Goal: Communication & Community: Participate in discussion

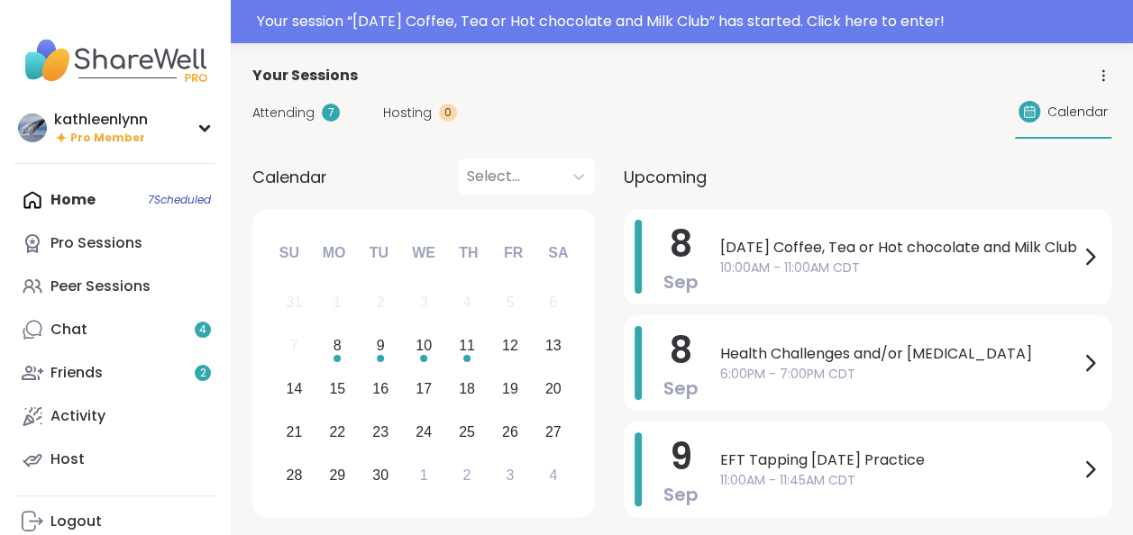
click at [278, 108] on span "Attending" at bounding box center [283, 113] width 62 height 19
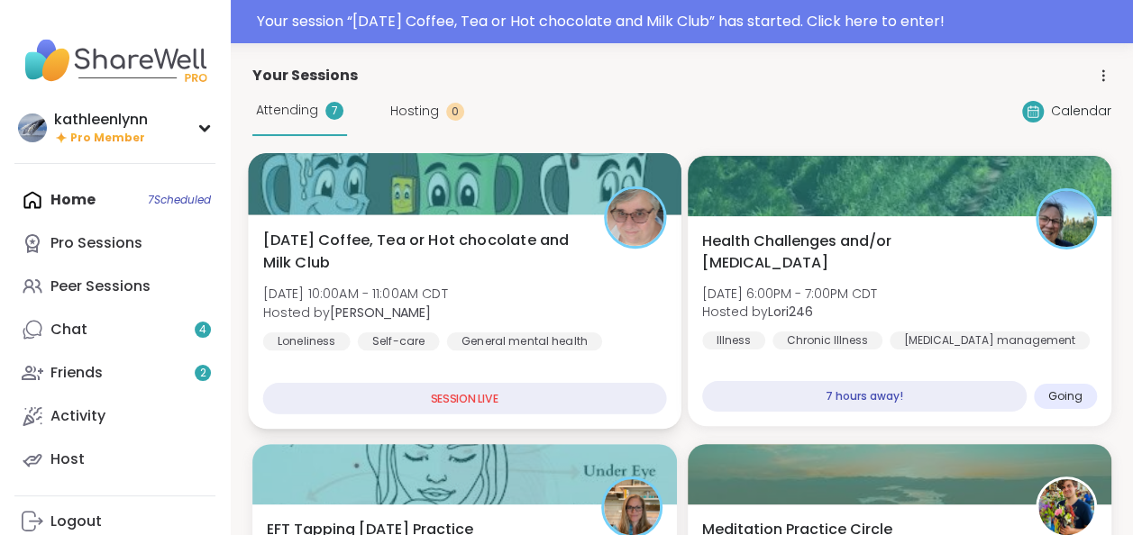
click at [323, 181] on div at bounding box center [464, 183] width 433 height 61
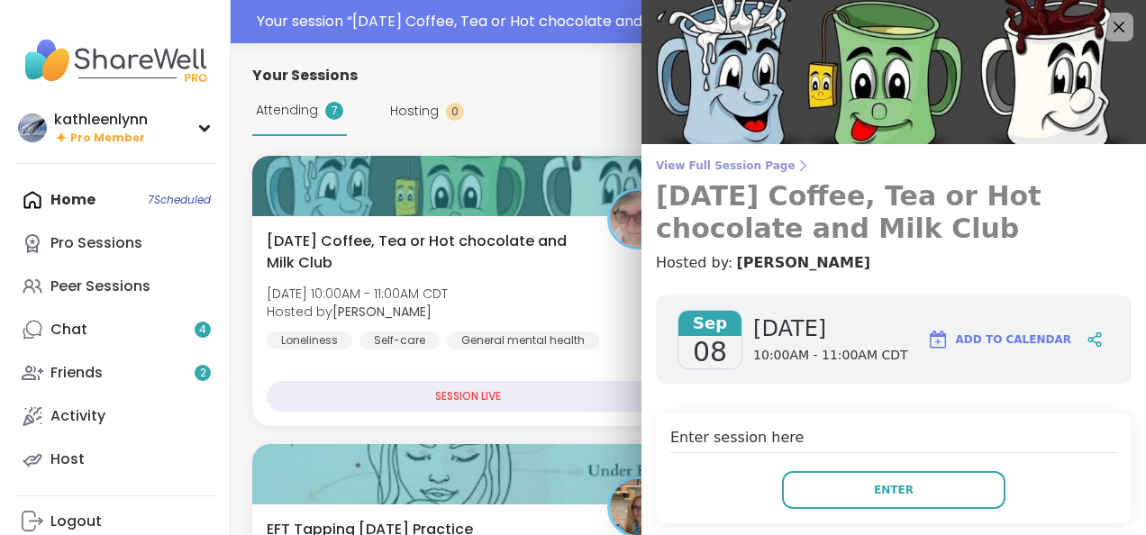
click at [668, 163] on span "View Full Session Page" at bounding box center [894, 166] width 476 height 14
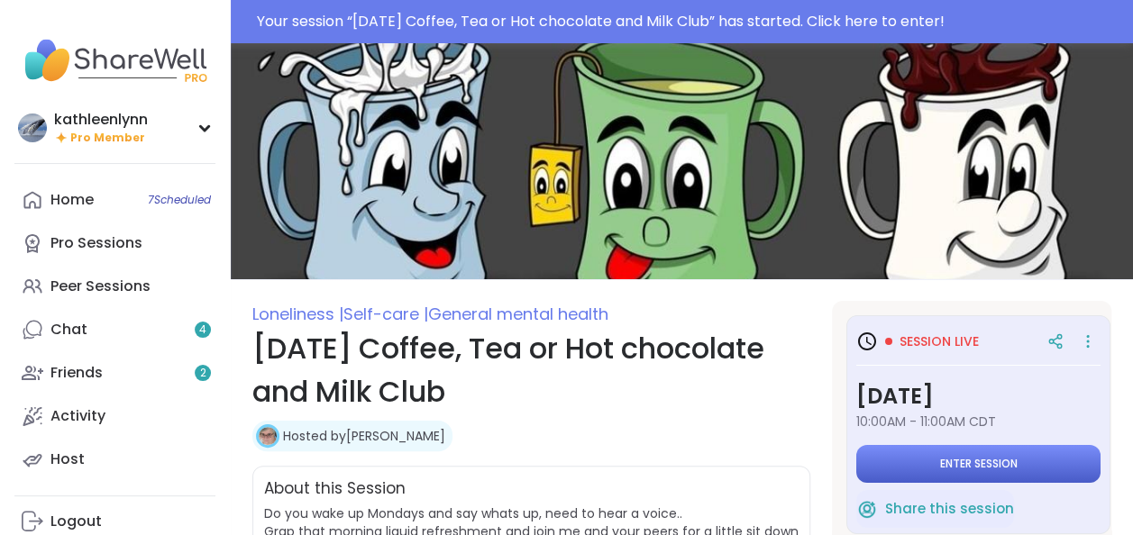
click at [950, 461] on span "Enter session" at bounding box center [979, 464] width 78 height 14
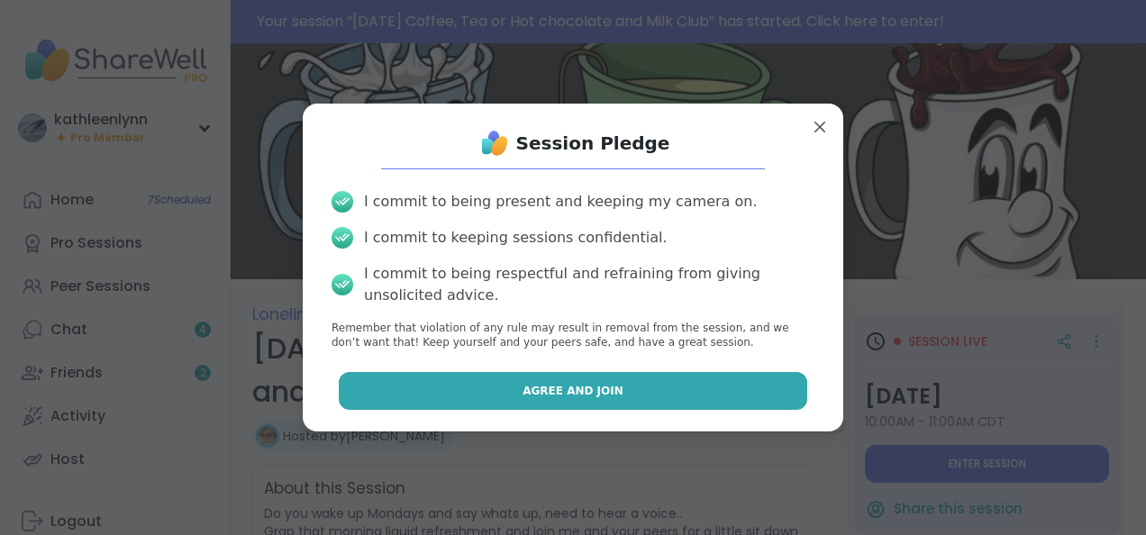
click at [763, 384] on button "Agree and Join" at bounding box center [574, 391] width 470 height 38
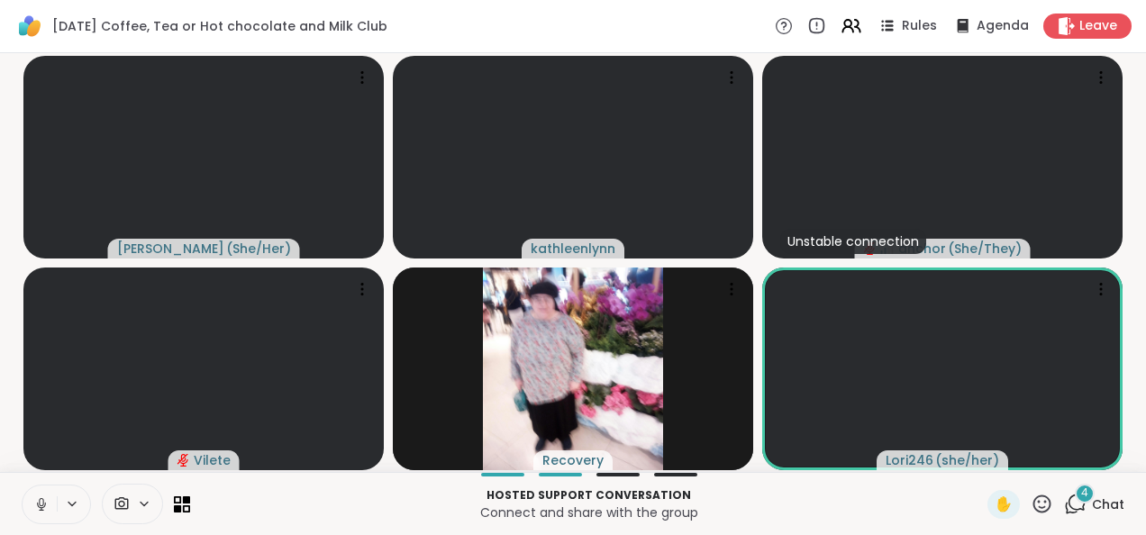
click at [1064, 506] on icon at bounding box center [1075, 504] width 23 height 23
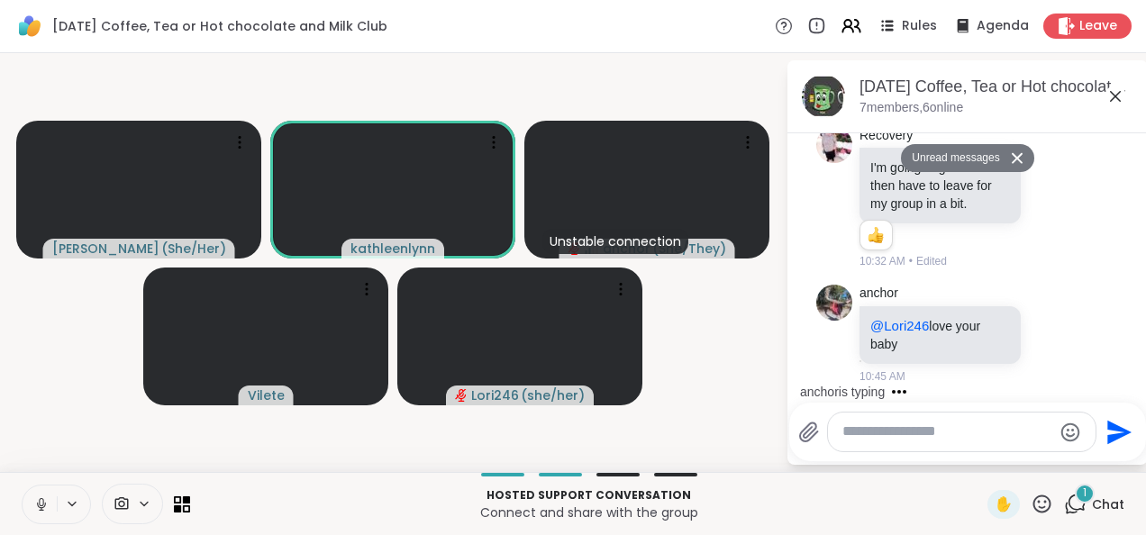
scroll to position [1254, 0]
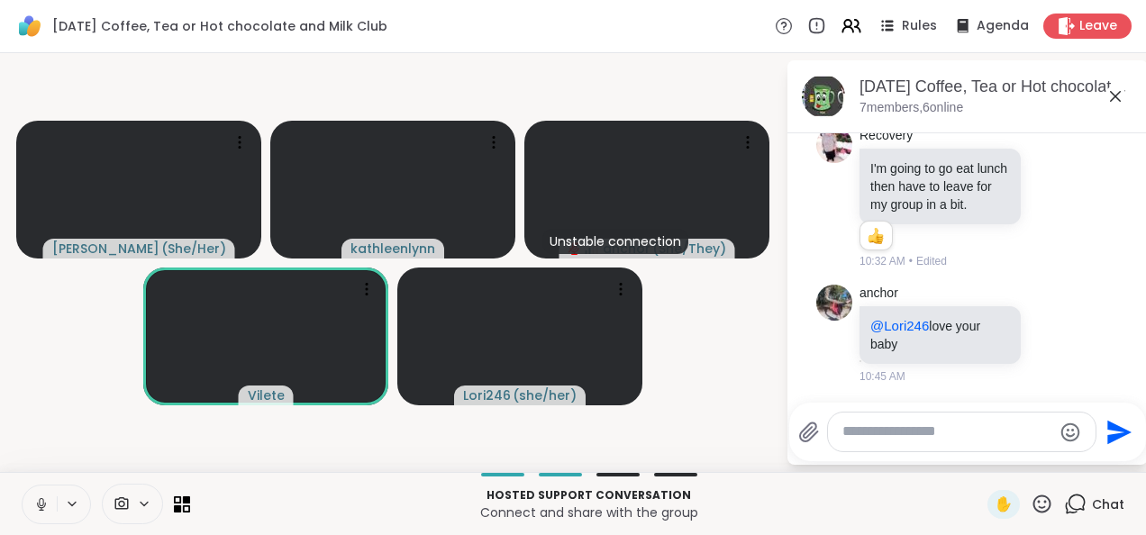
click at [39, 503] on icon at bounding box center [41, 502] width 5 height 8
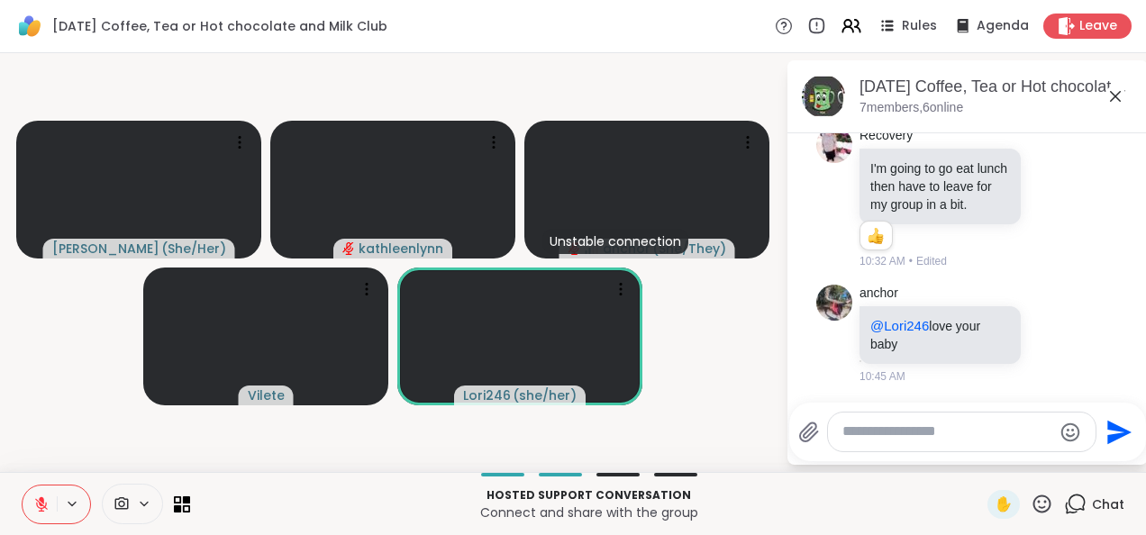
click at [39, 503] on icon at bounding box center [41, 504] width 13 height 13
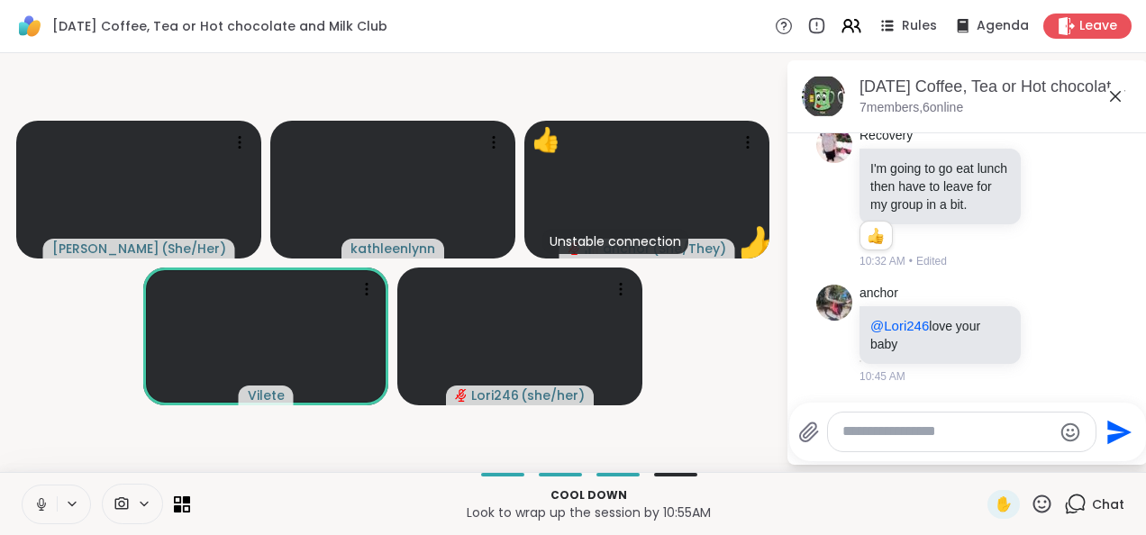
click at [871, 434] on textarea "Type your message" at bounding box center [948, 432] width 210 height 19
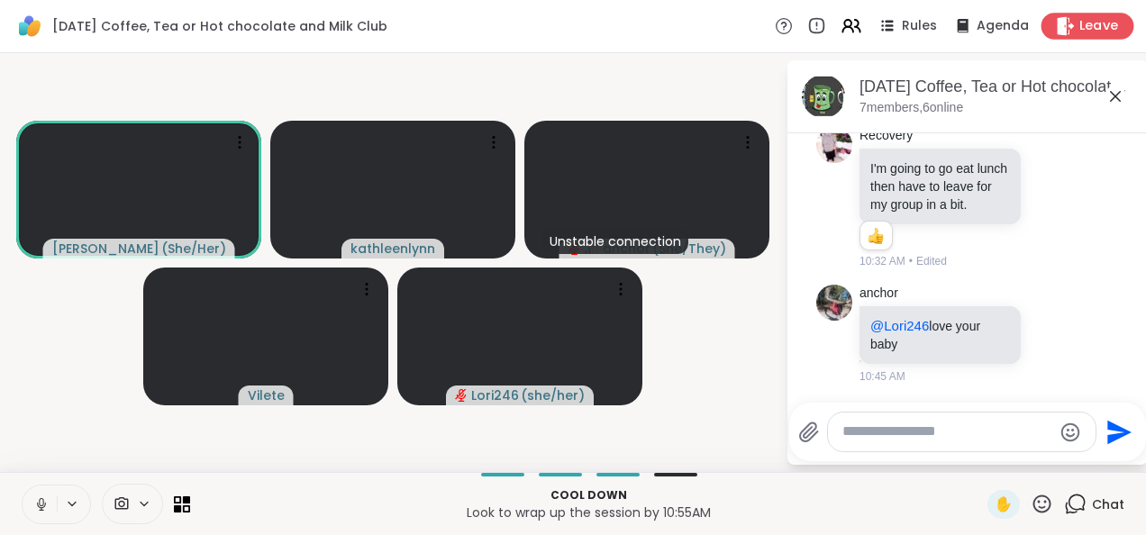
click at [1080, 23] on span "Leave" at bounding box center [1100, 26] width 40 height 19
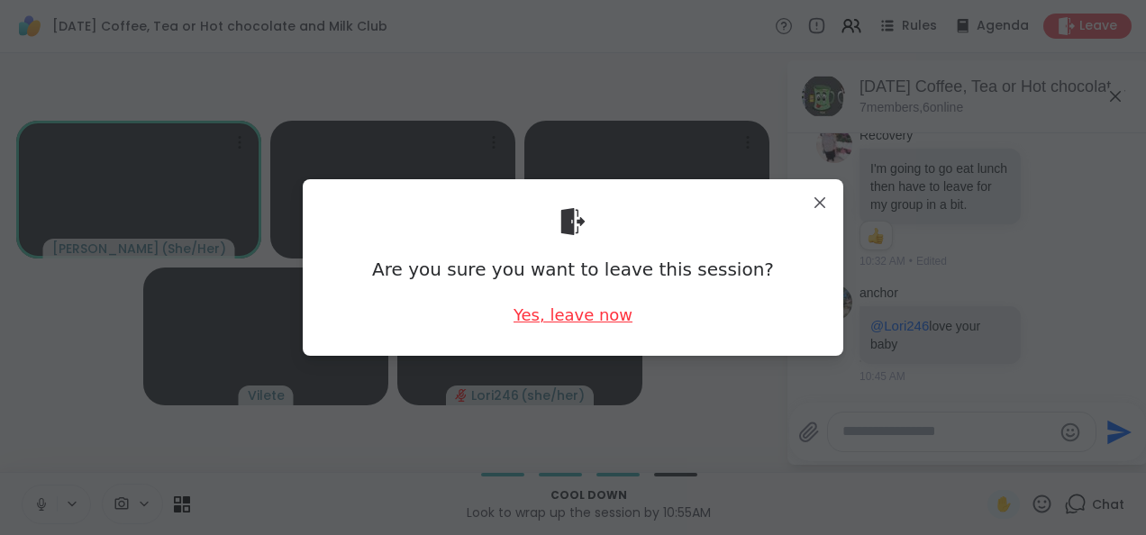
click at [609, 314] on div "Yes, leave now" at bounding box center [573, 315] width 119 height 23
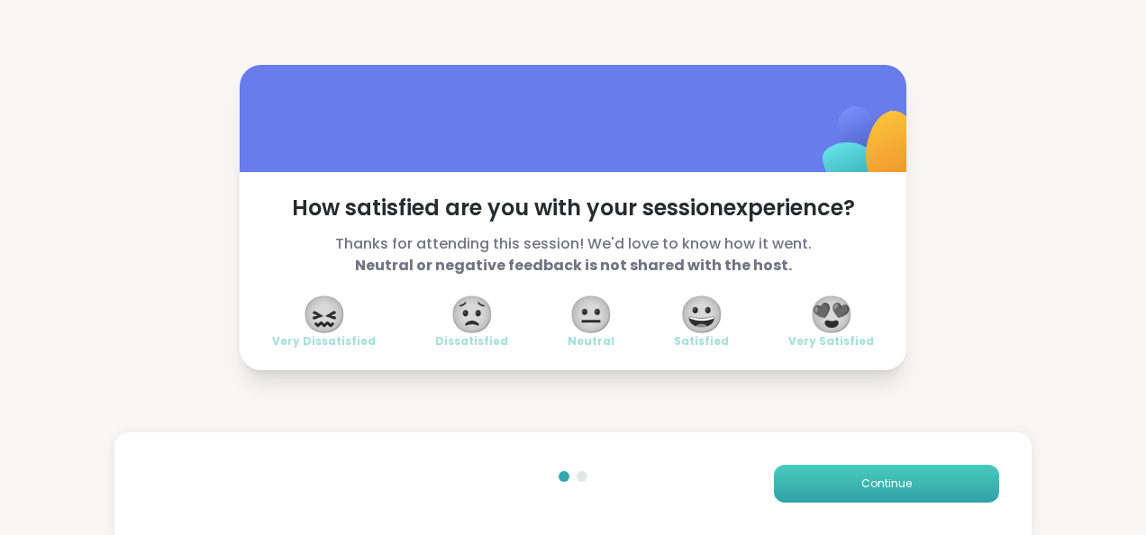
click at [798, 472] on button "Continue" at bounding box center [886, 484] width 225 height 38
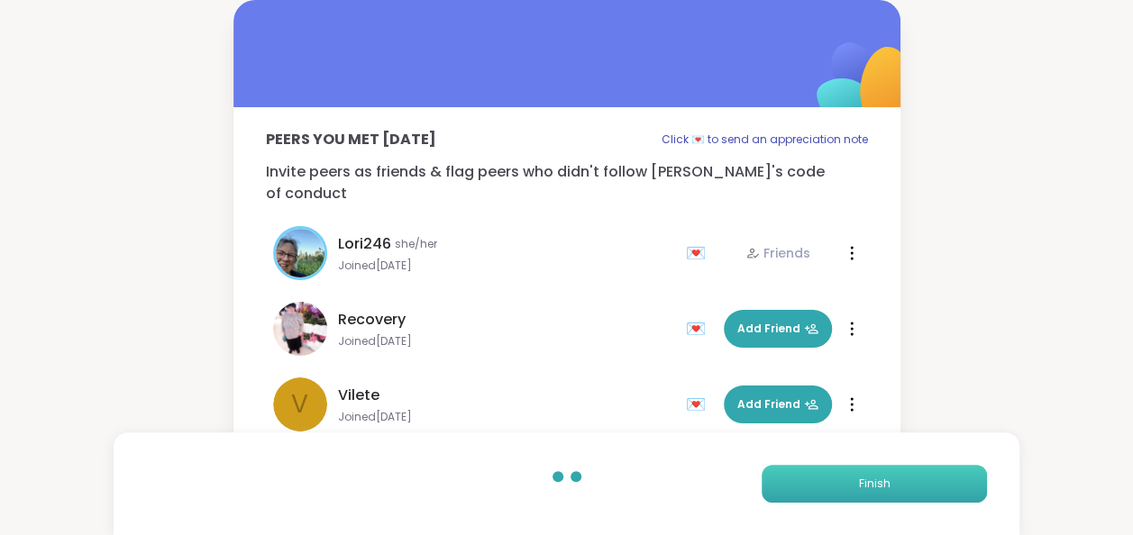
click at [798, 472] on button "Finish" at bounding box center [874, 484] width 225 height 38
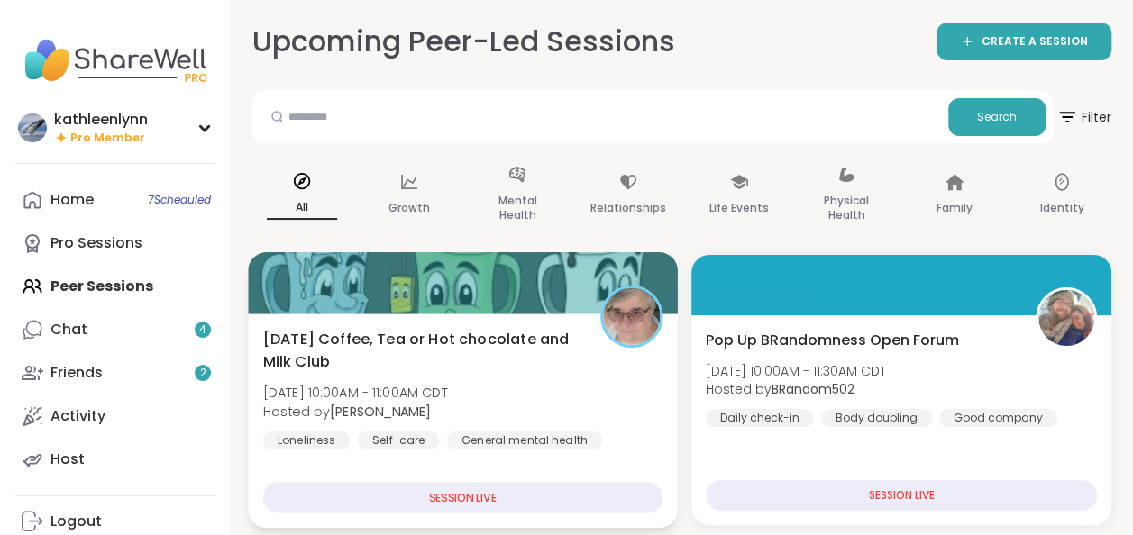
click at [350, 289] on div at bounding box center [462, 282] width 429 height 61
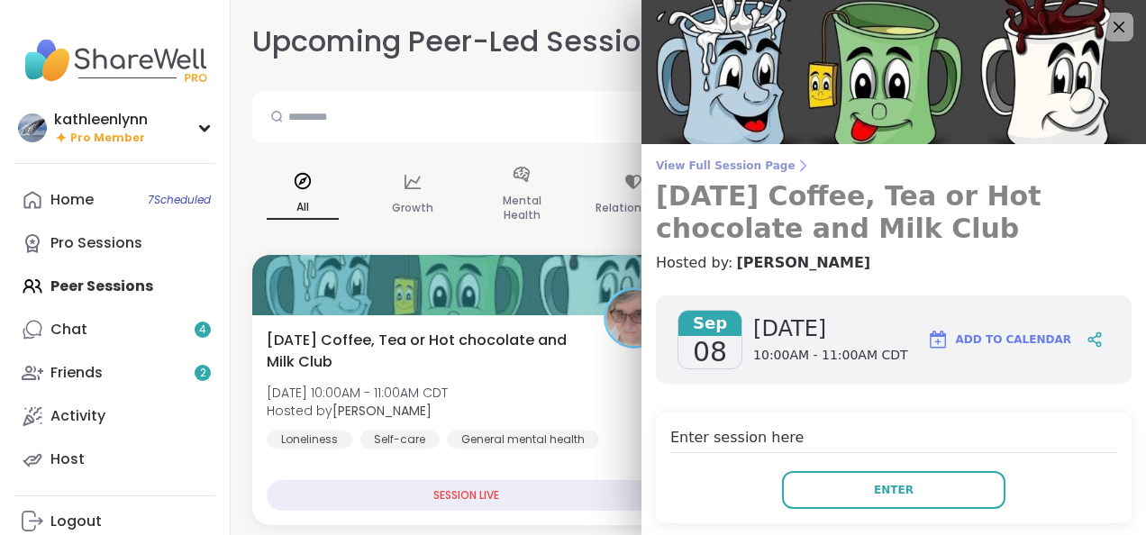
click at [677, 164] on span "View Full Session Page" at bounding box center [894, 166] width 476 height 14
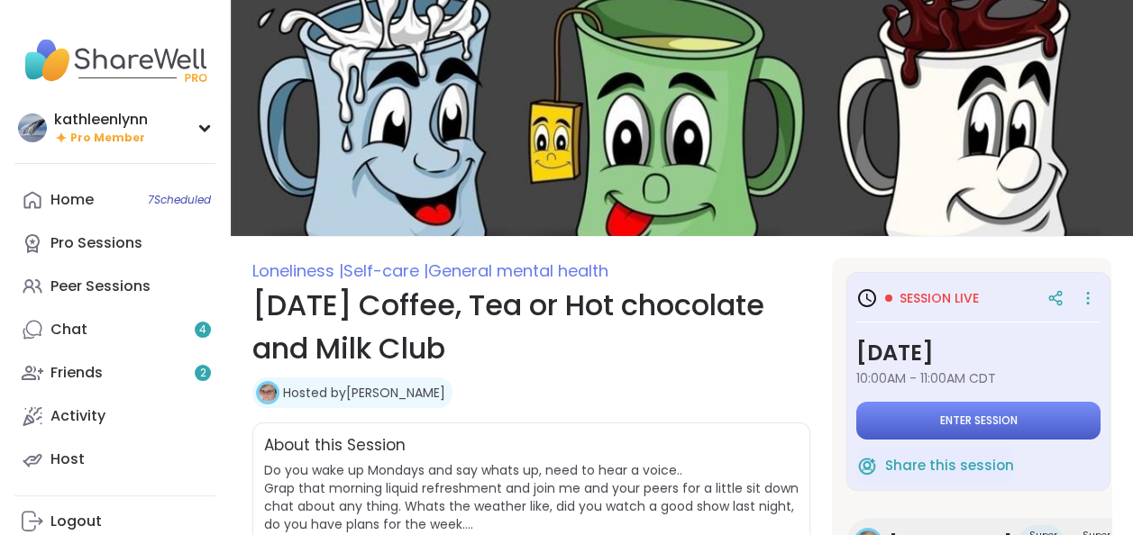
click at [903, 409] on button "Enter session" at bounding box center [978, 421] width 244 height 38
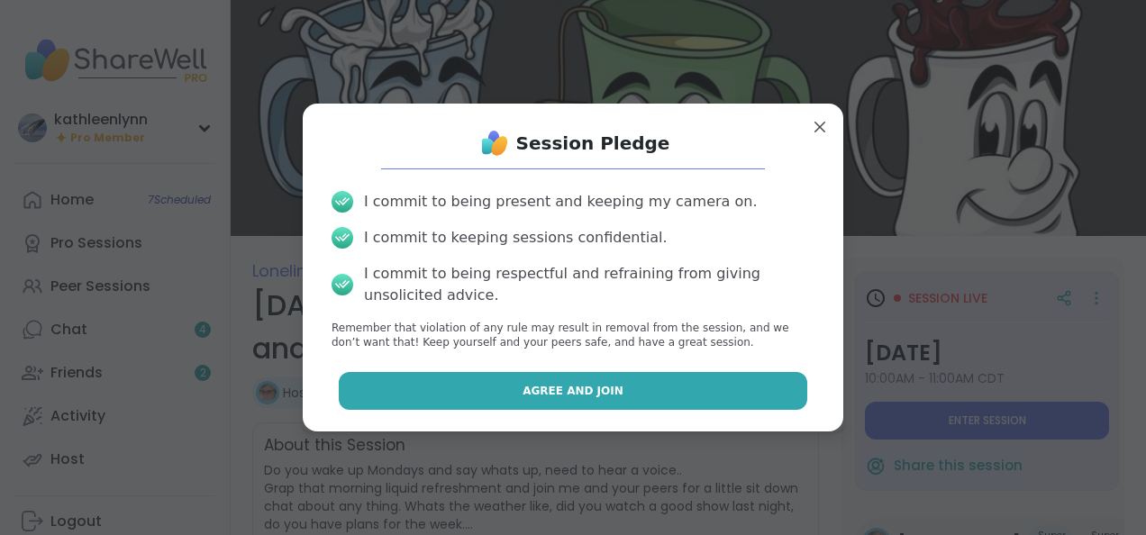
click at [747, 380] on button "Agree and Join" at bounding box center [574, 391] width 470 height 38
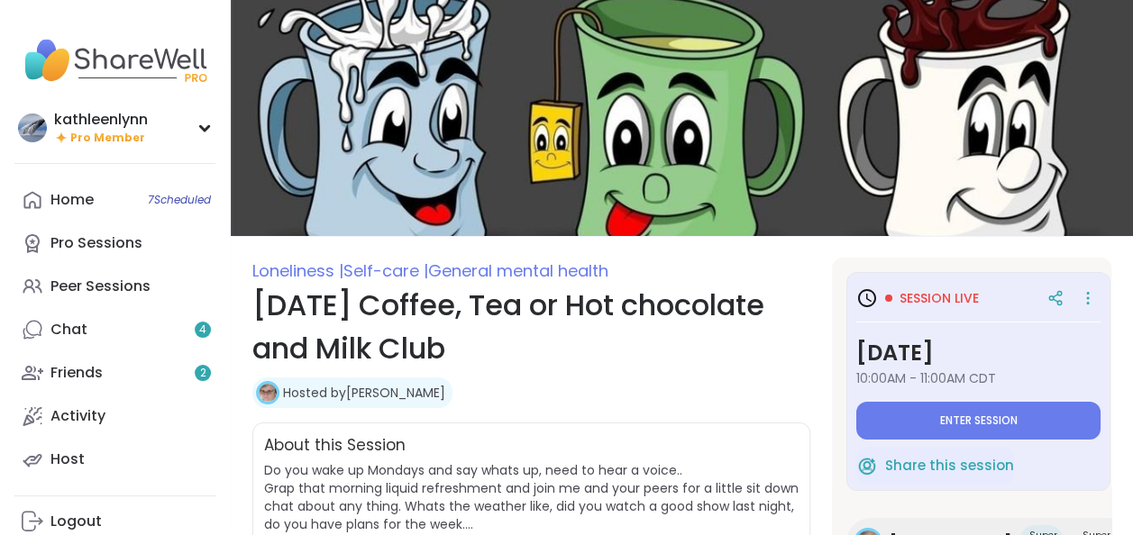
type textarea "*"
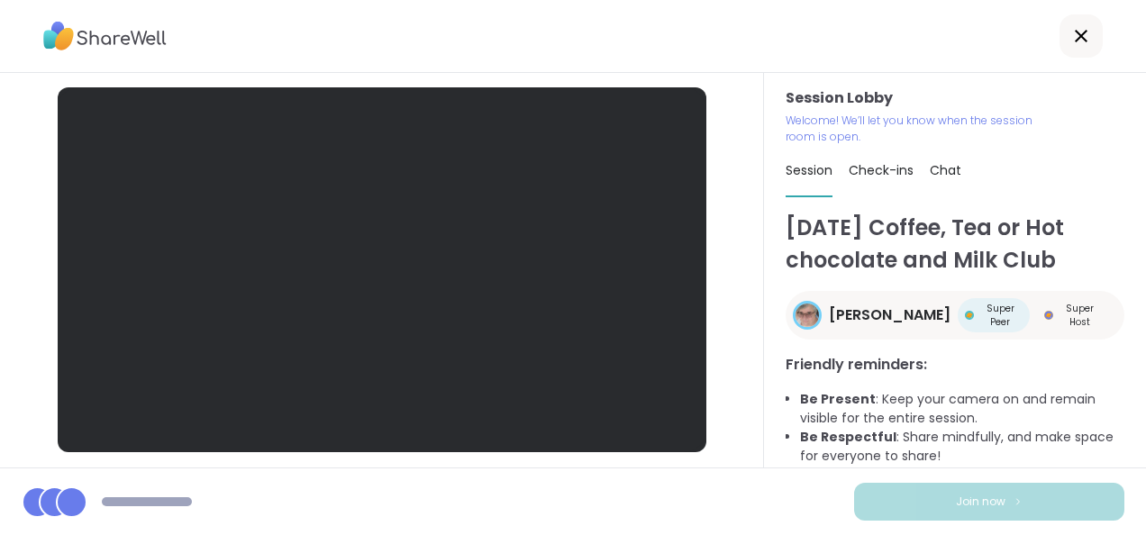
scroll to position [110, 0]
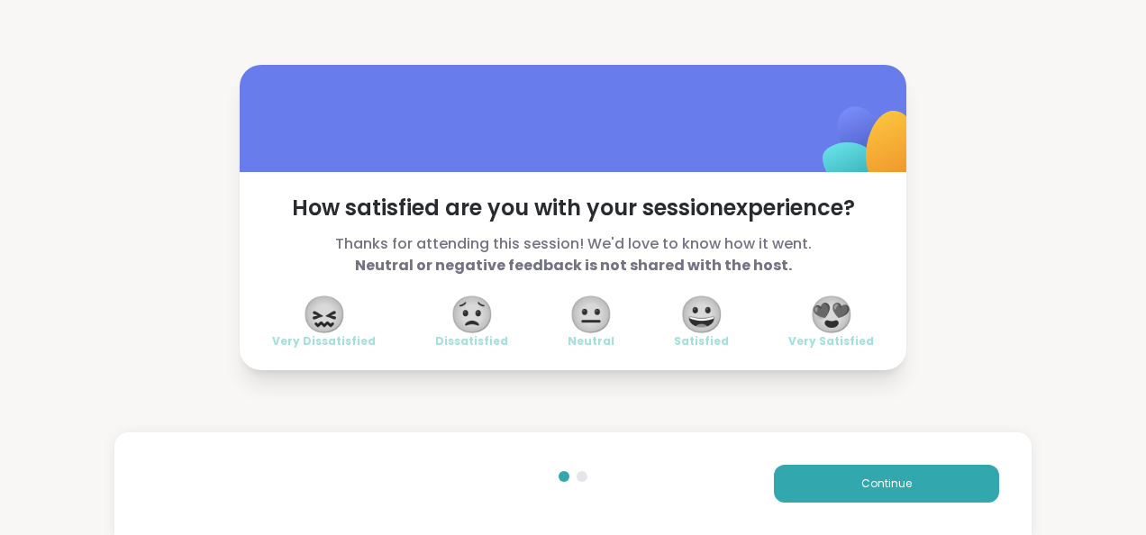
click at [831, 314] on span "😍" at bounding box center [831, 314] width 45 height 32
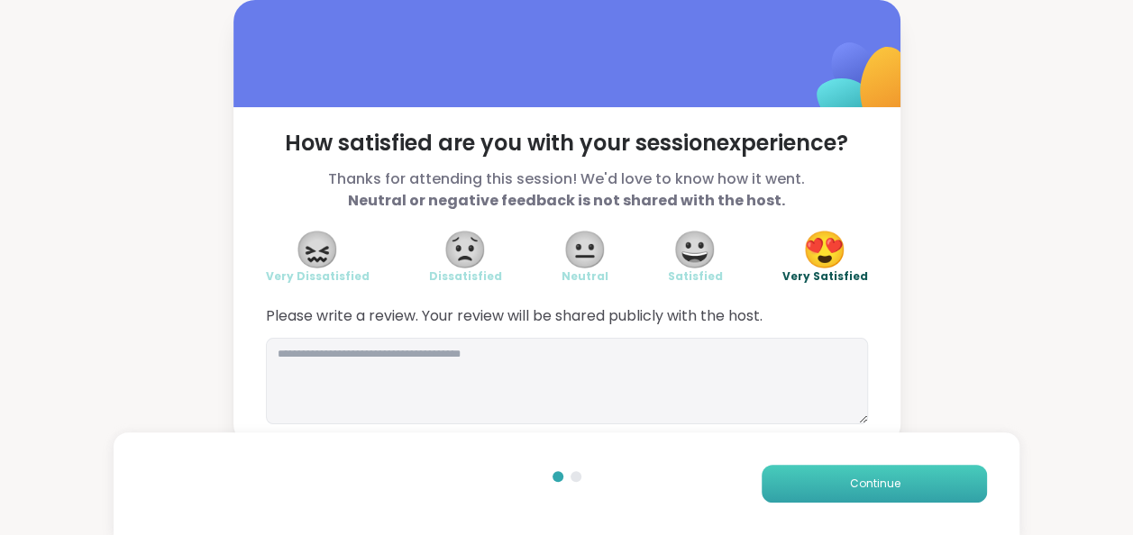
drag, startPoint x: 844, startPoint y: 480, endPoint x: 828, endPoint y: 483, distance: 15.6
click at [828, 483] on button "Continue" at bounding box center [874, 484] width 225 height 38
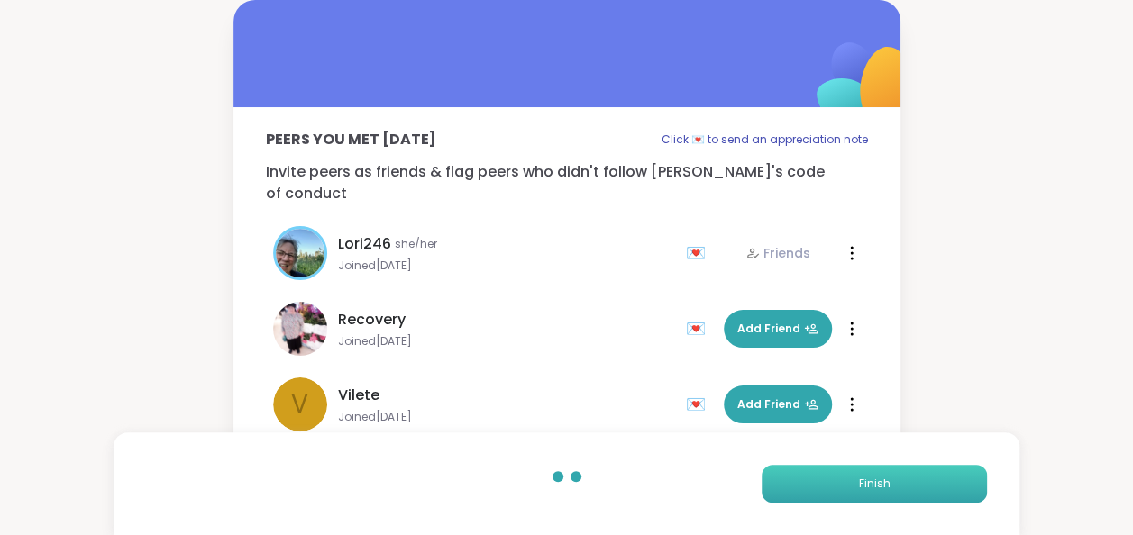
click at [828, 483] on button "Finish" at bounding box center [874, 484] width 225 height 38
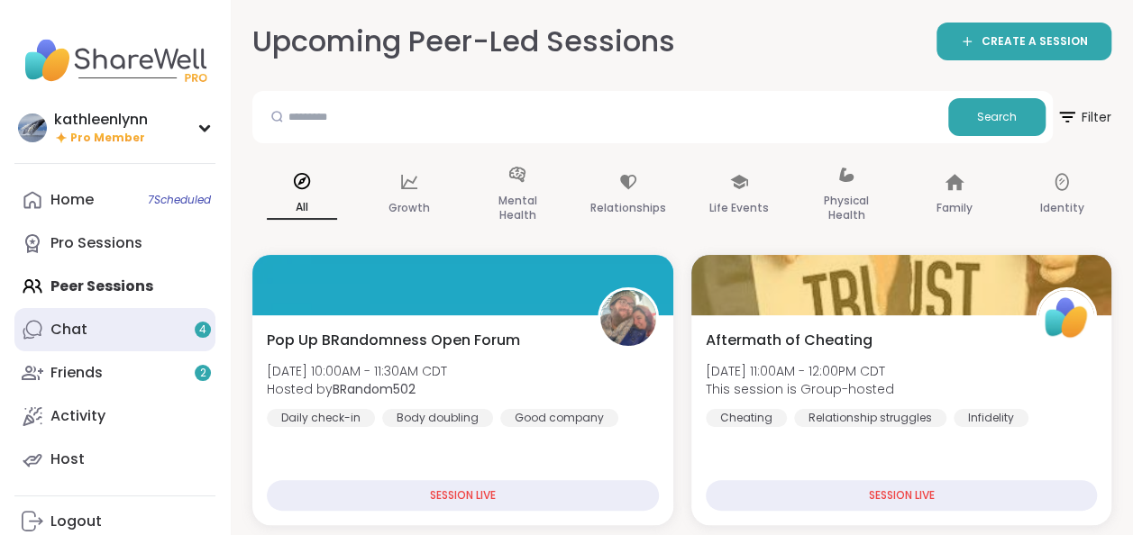
click at [85, 332] on div "Chat 4" at bounding box center [68, 330] width 37 height 20
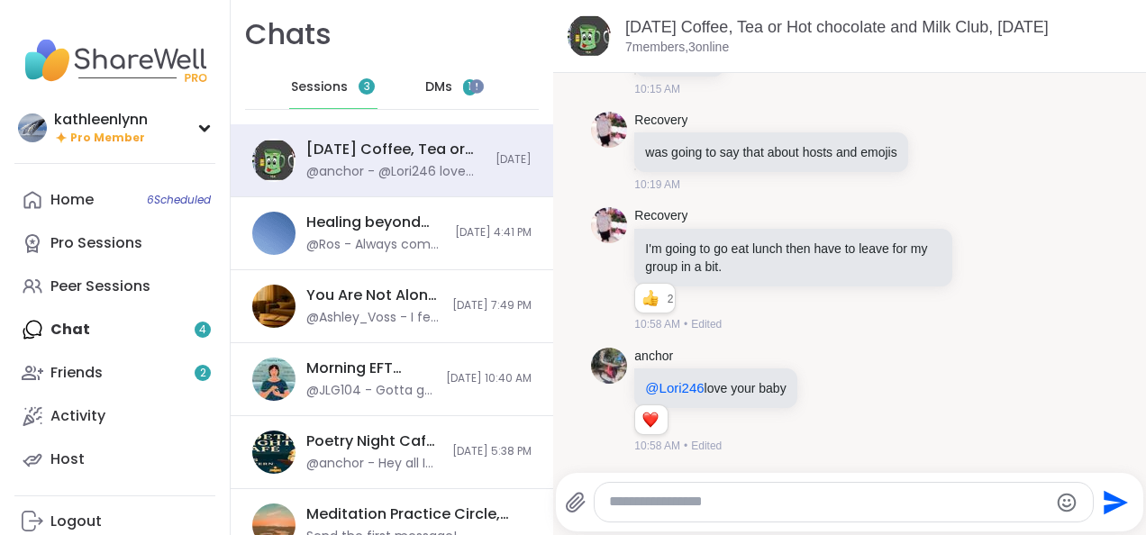
click at [83, 327] on div "Home 6 Scheduled Pro Sessions Peer Sessions Chat 4 Friends 2 Activity Host" at bounding box center [114, 329] width 201 height 303
click at [442, 80] on span "DMs" at bounding box center [438, 87] width 27 height 18
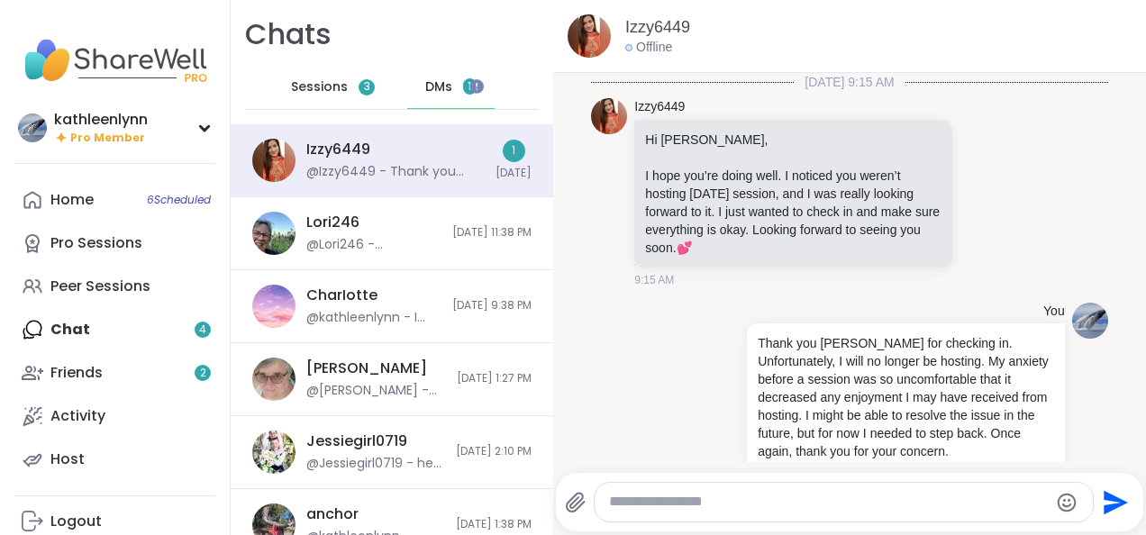
scroll to position [3126, 0]
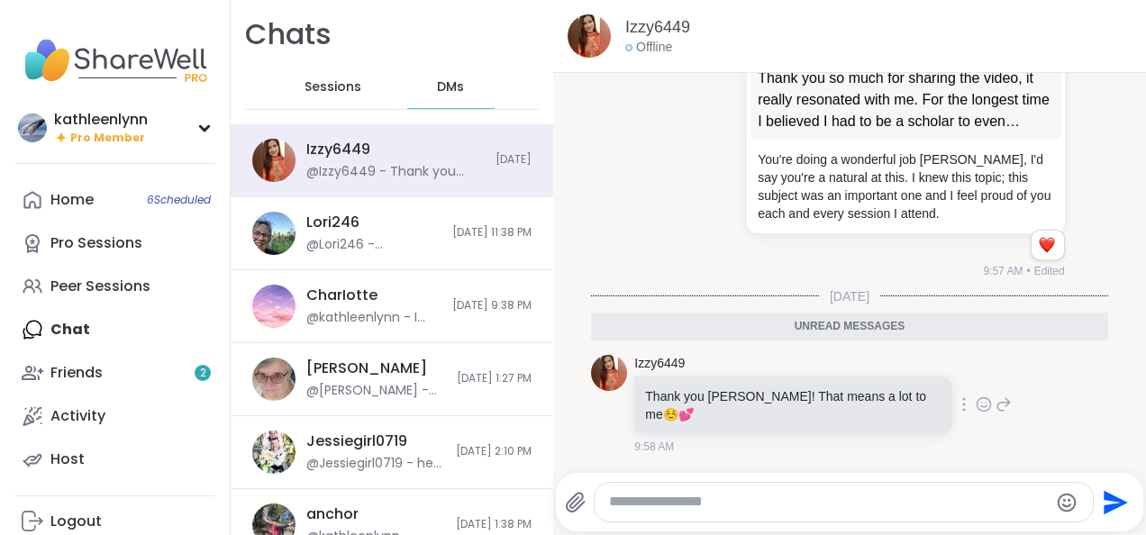
click at [981, 406] on icon at bounding box center [983, 407] width 5 height 2
click at [833, 373] on div "Select Reaction: Heart" at bounding box center [841, 376] width 16 height 16
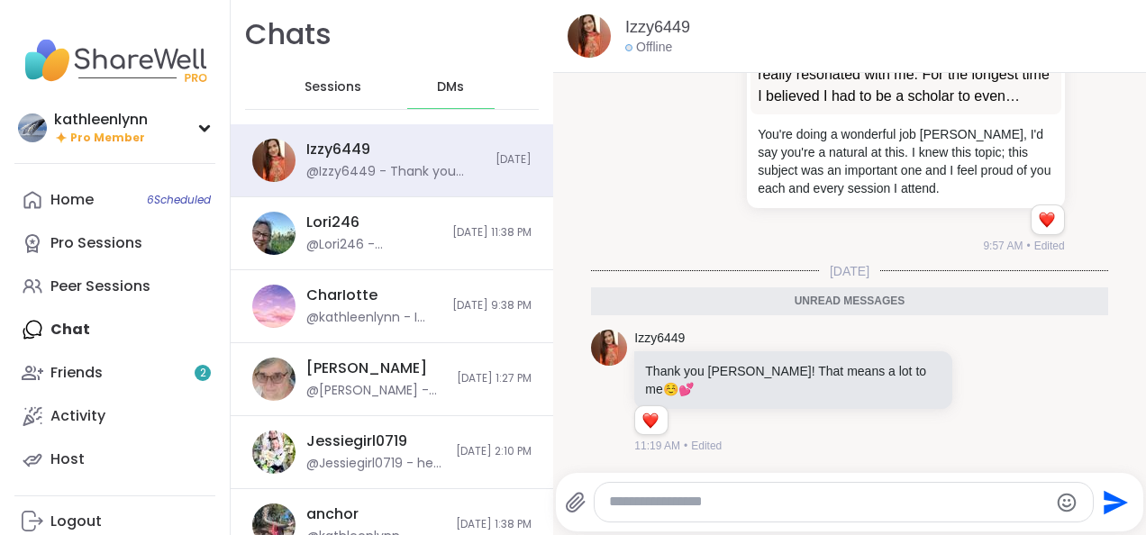
click at [384, 510] on div "anchor @kathleenlynn - Everything is fine where I'm at, not located near the ef…" at bounding box center [375, 525] width 139 height 41
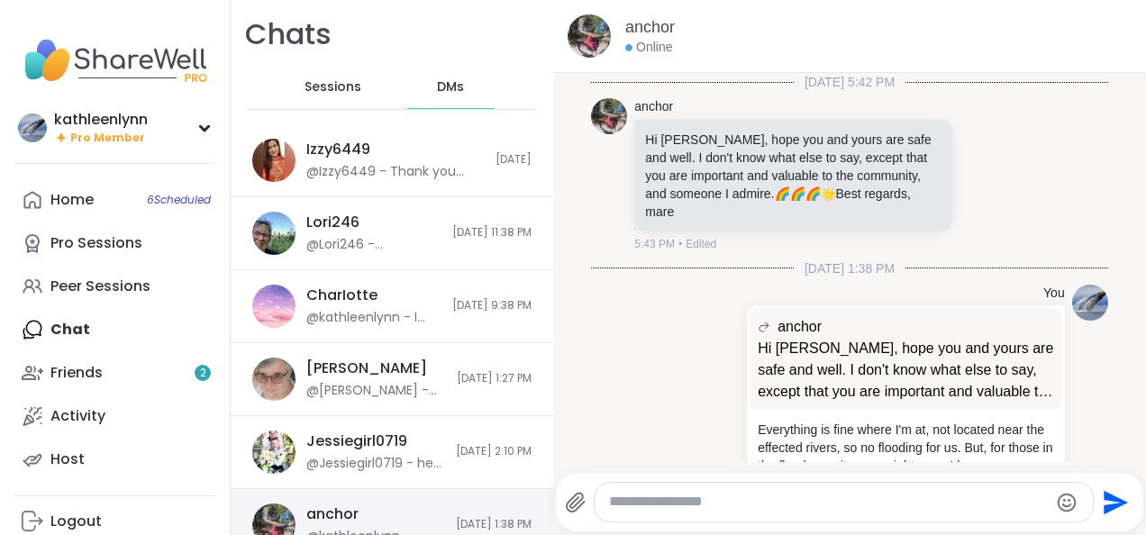
scroll to position [112, 0]
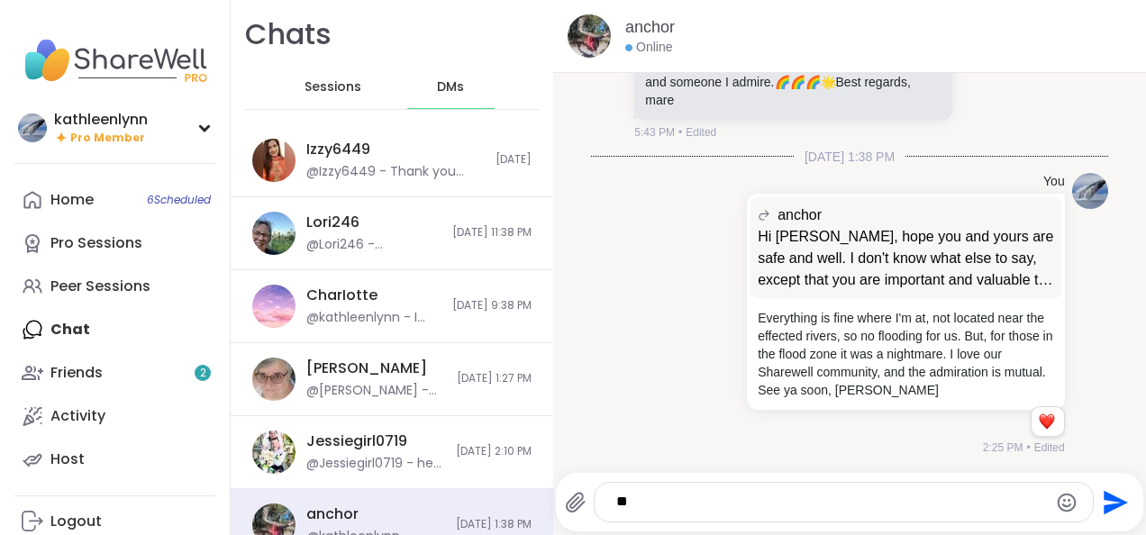
type textarea "*"
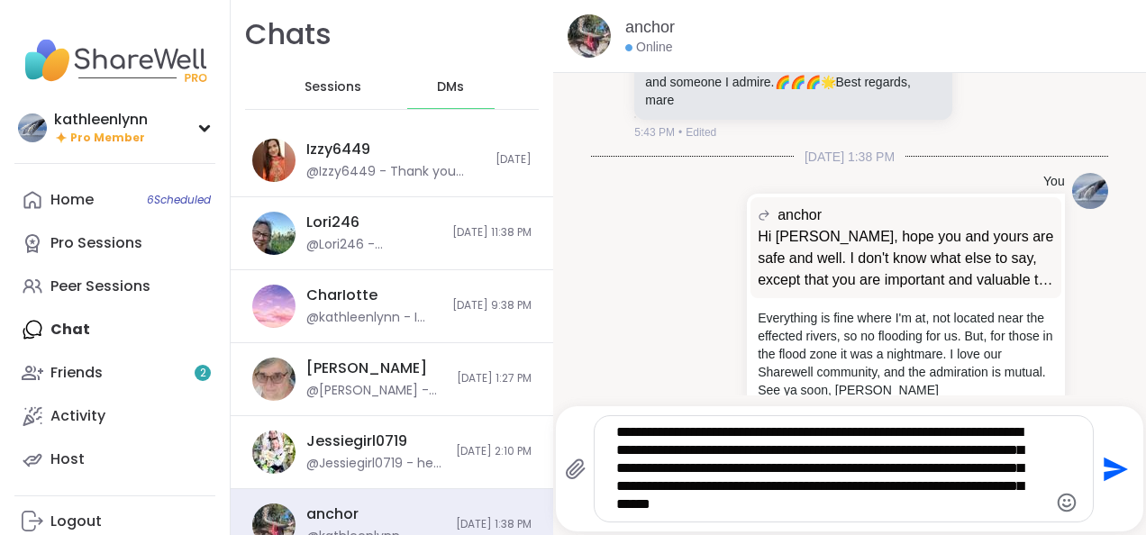
click at [643, 507] on textarea "**********" at bounding box center [829, 469] width 426 height 91
click at [965, 483] on textarea "**********" at bounding box center [829, 469] width 426 height 91
click at [809, 500] on textarea "**********" at bounding box center [829, 469] width 426 height 91
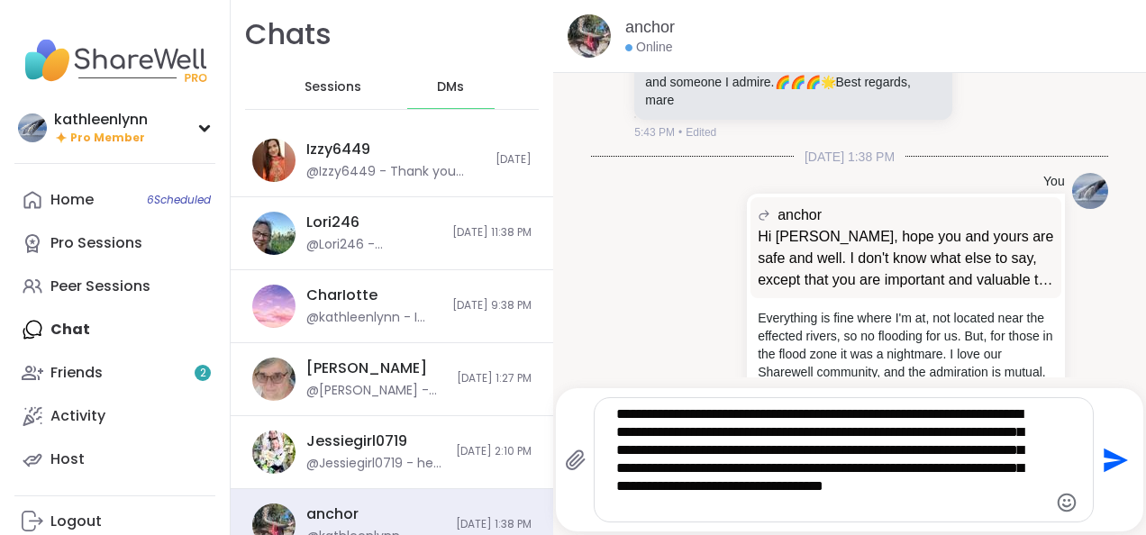
type textarea "**********"
click at [1106, 461] on icon "Send" at bounding box center [1117, 460] width 24 height 24
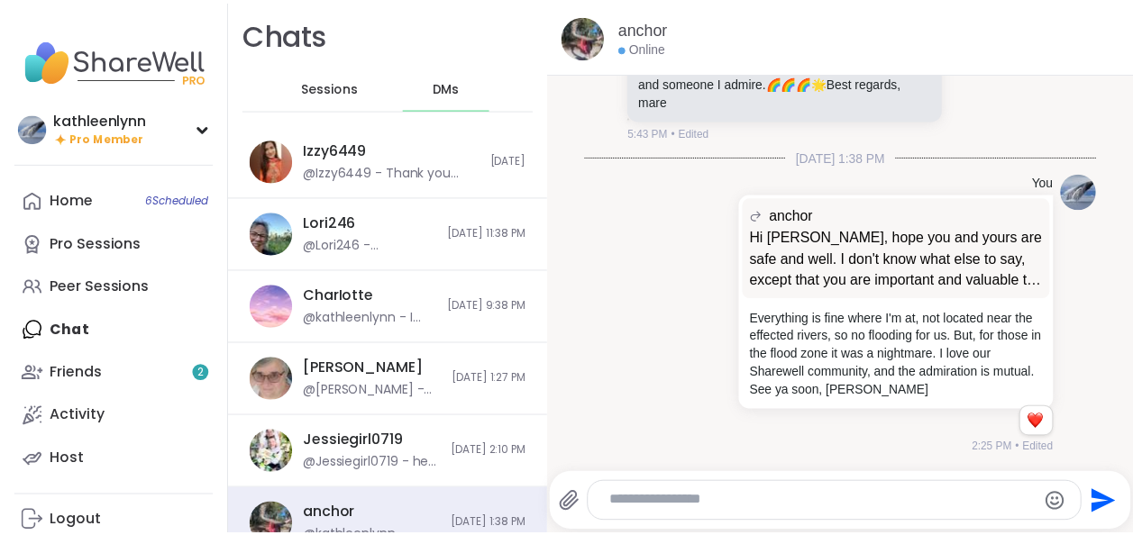
scroll to position [351, 0]
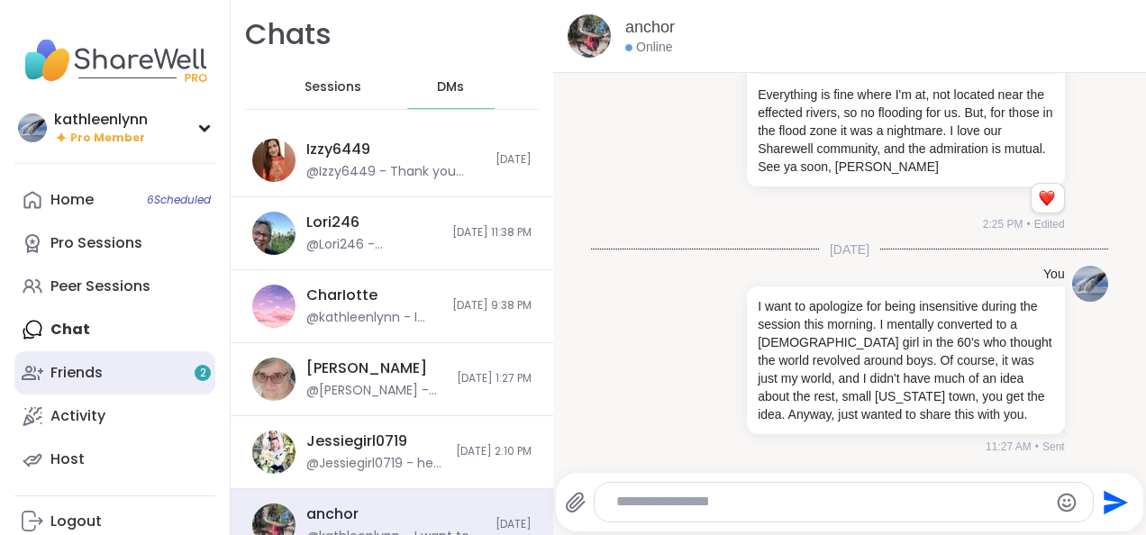
click at [76, 370] on div "Friends 2" at bounding box center [76, 373] width 52 height 20
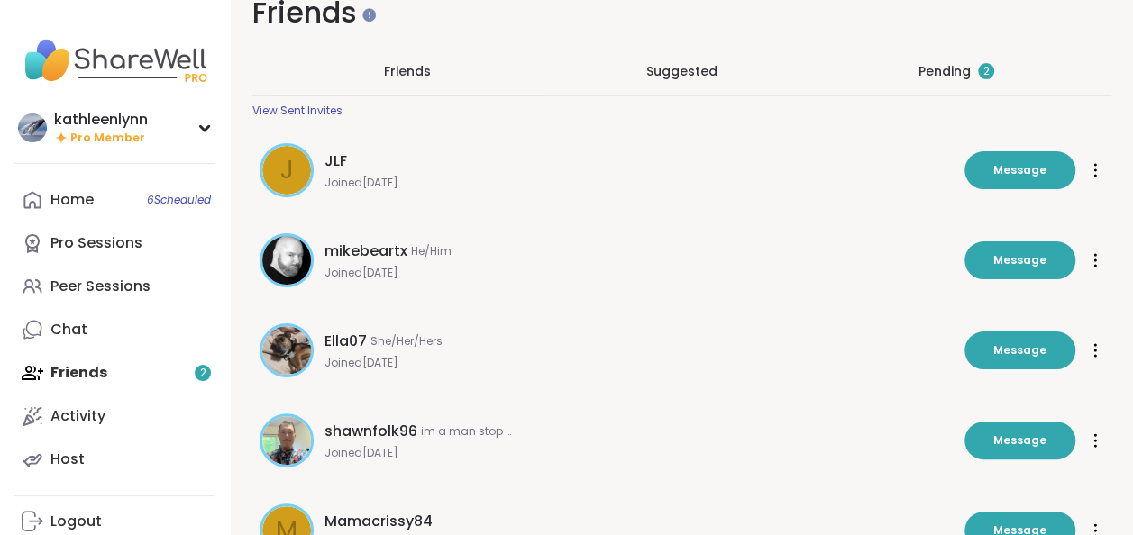
scroll to position [72, 0]
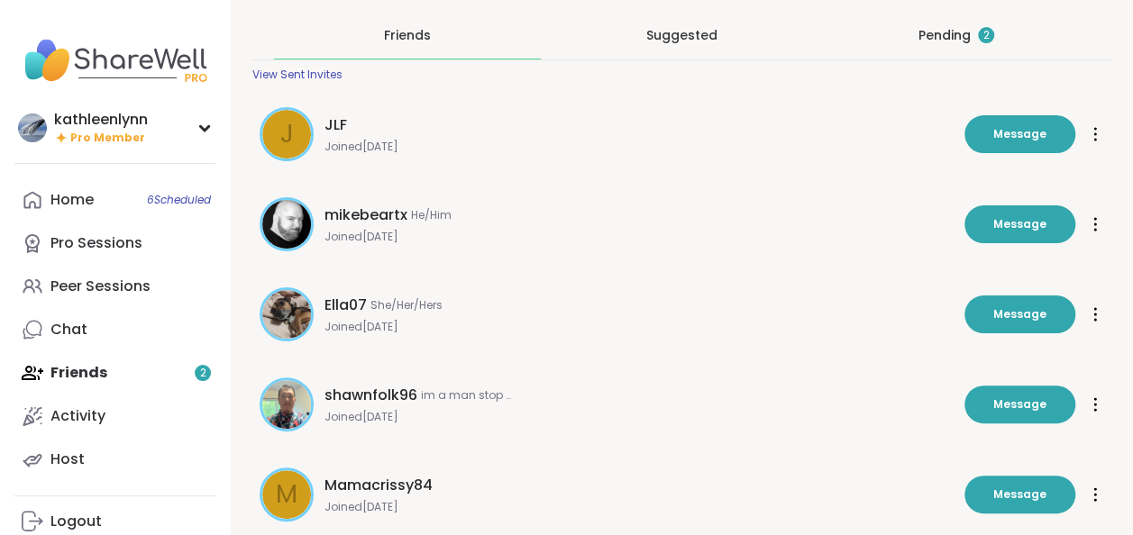
click at [941, 33] on div "Pending 2" at bounding box center [956, 35] width 76 height 18
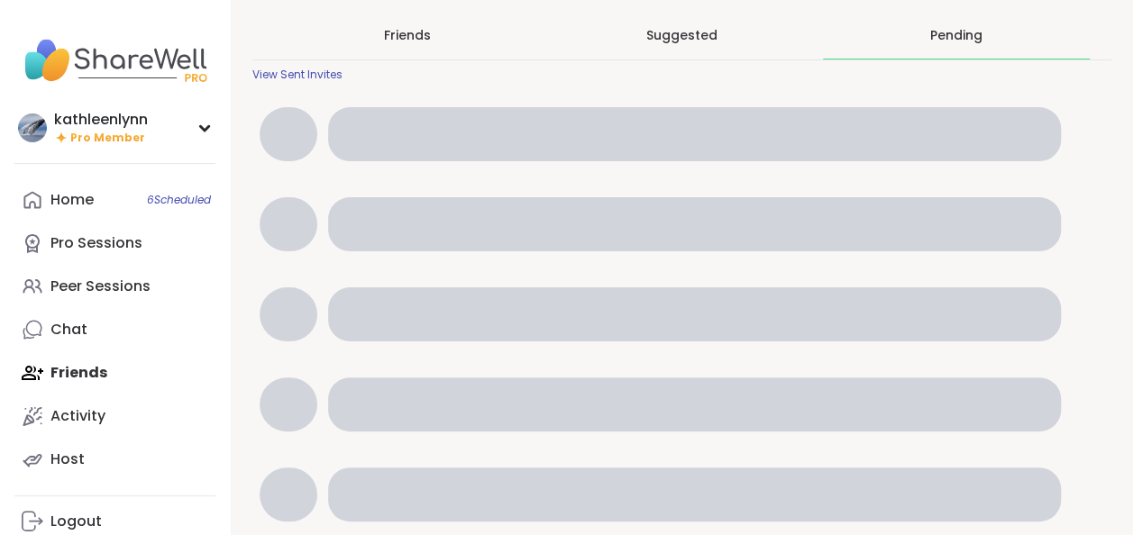
scroll to position [0, 0]
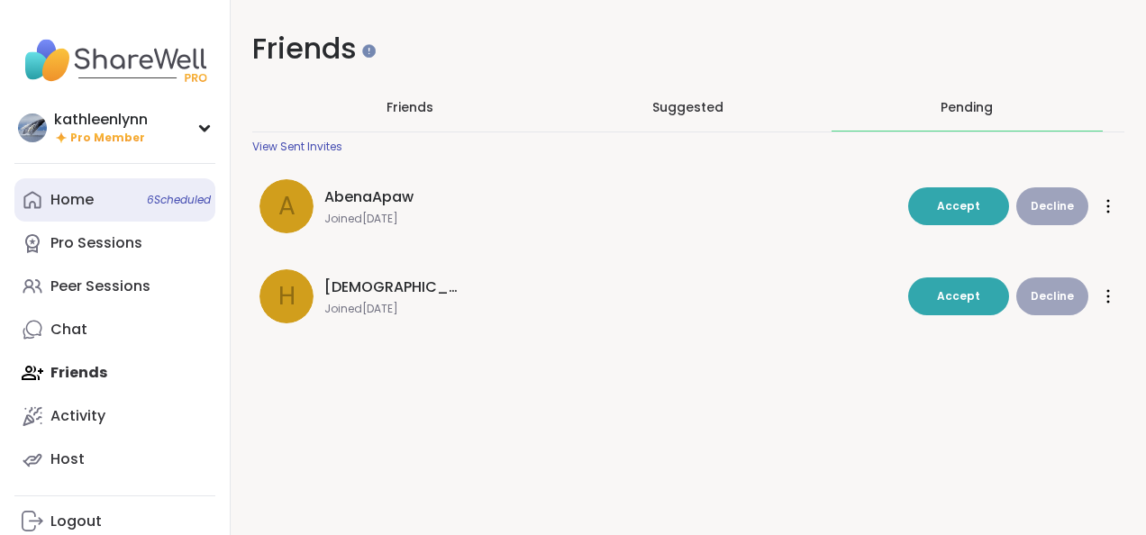
click at [94, 195] on link "Home 6 Scheduled" at bounding box center [114, 199] width 201 height 43
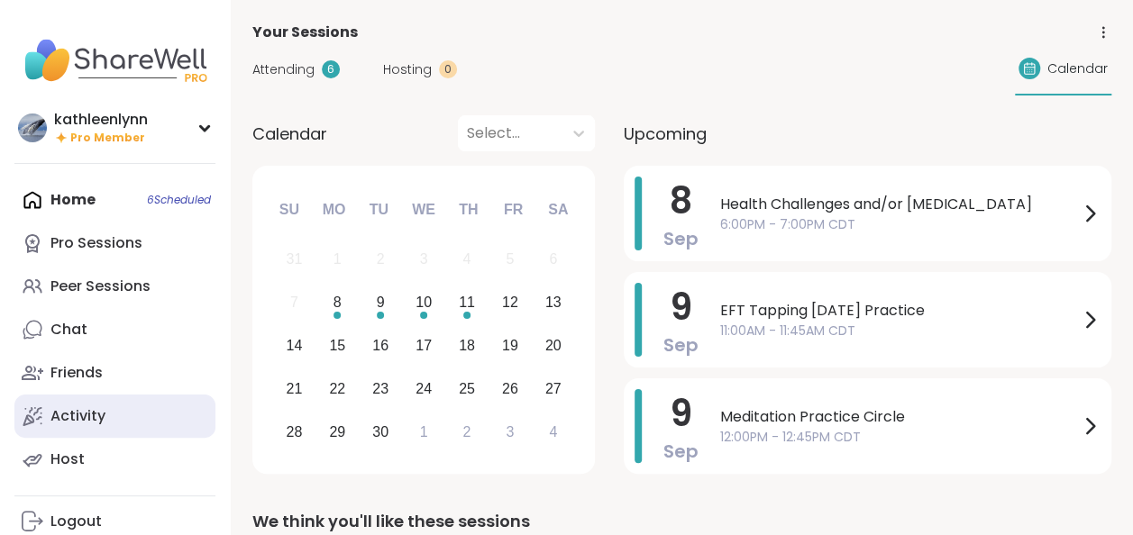
click at [175, 415] on link "Activity" at bounding box center [114, 416] width 201 height 43
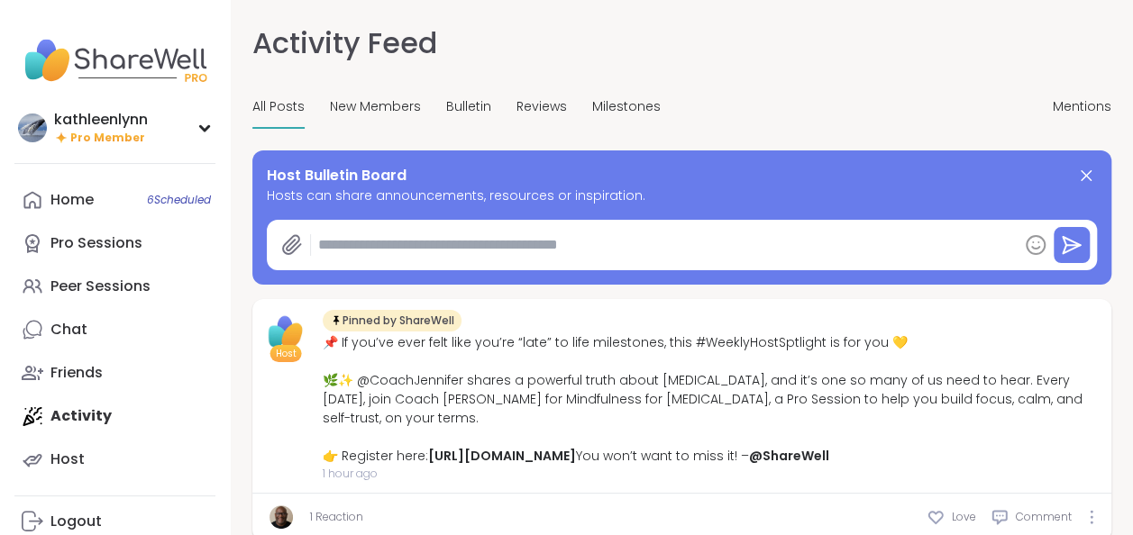
type textarea "*"
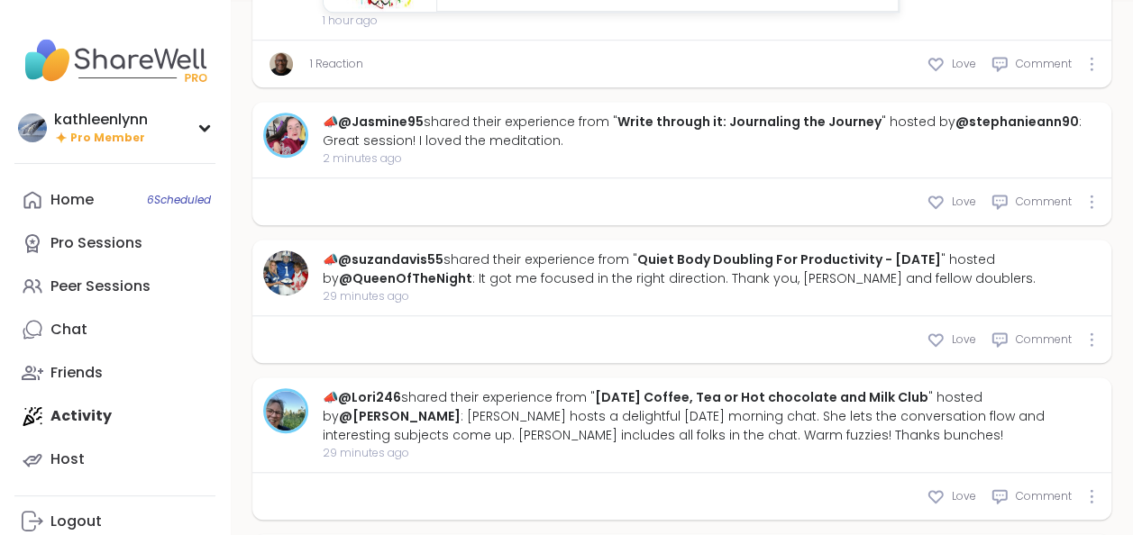
scroll to position [577, 0]
